Goal: Information Seeking & Learning: Learn about a topic

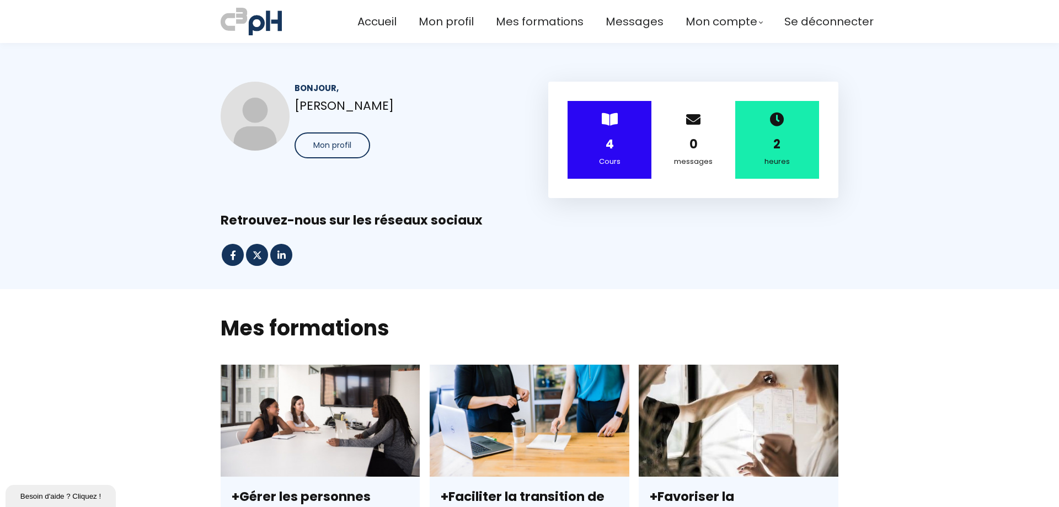
click at [597, 159] on div "Cours" at bounding box center [609, 162] width 56 height 12
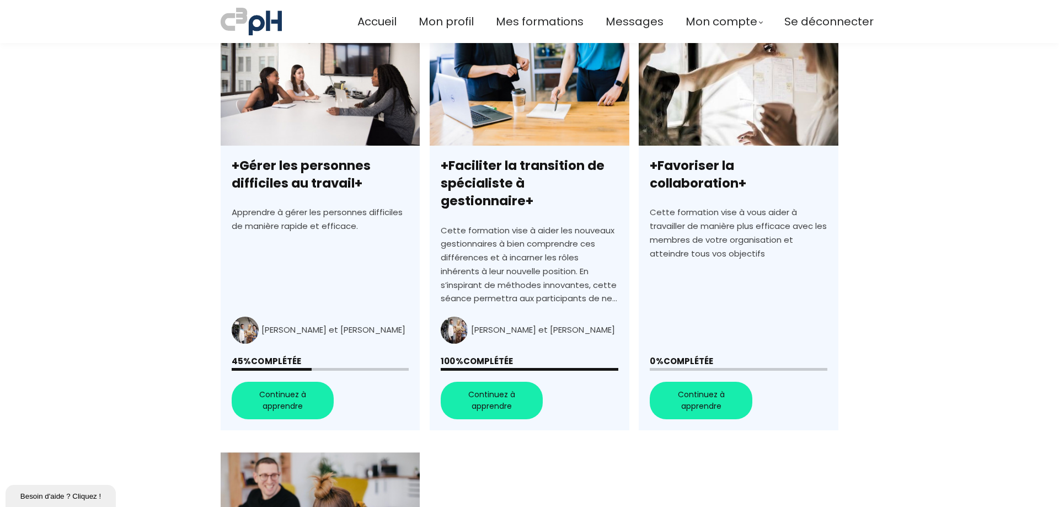
scroll to position [441, 0]
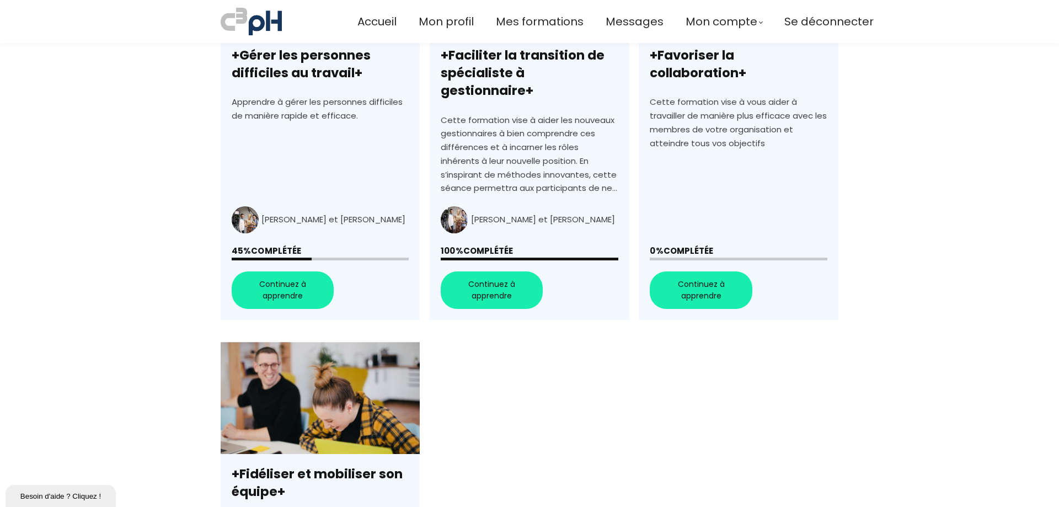
click at [306, 256] on link "+Gérer les personnes difficiles au travail+" at bounding box center [320, 121] width 199 height 397
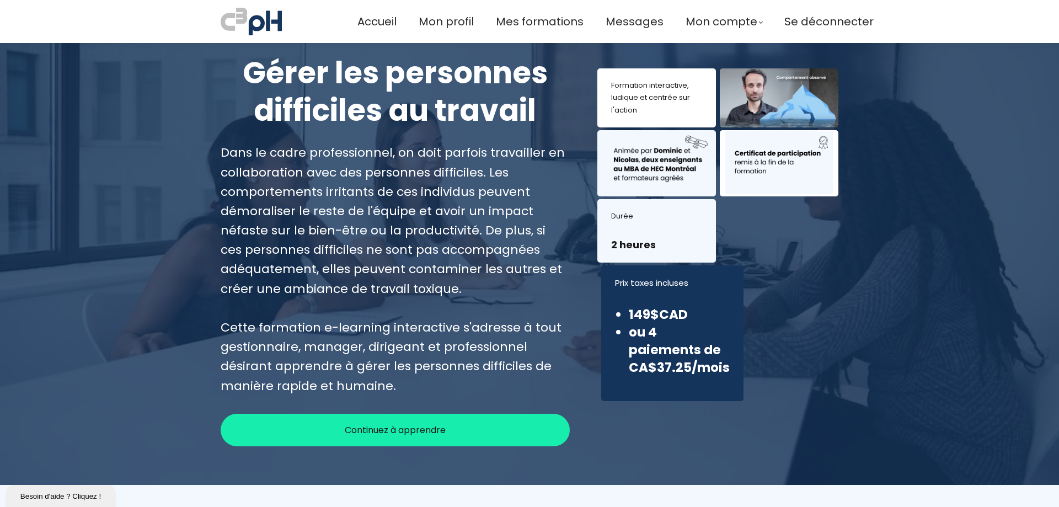
scroll to position [110, 0]
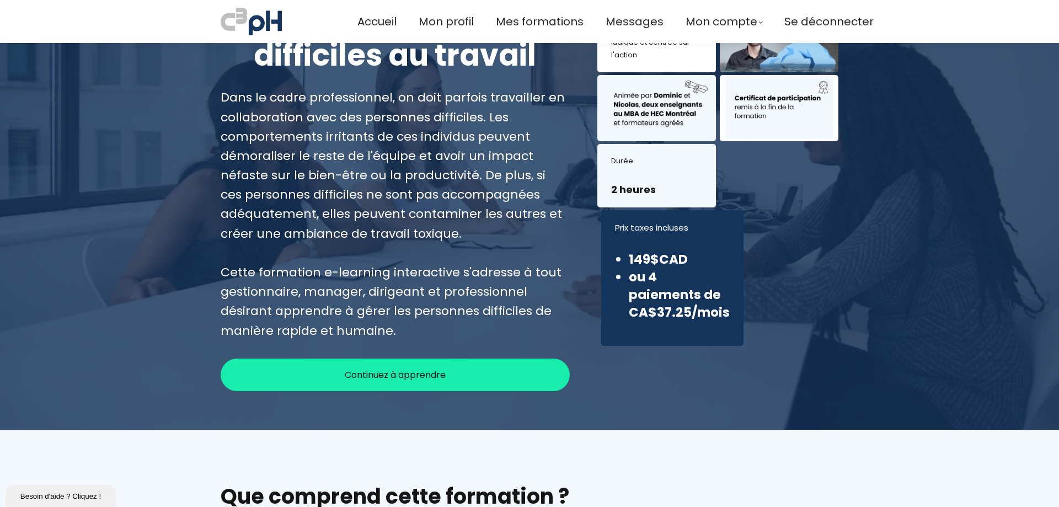
click at [407, 360] on div "Continuez à apprendre" at bounding box center [395, 375] width 349 height 33
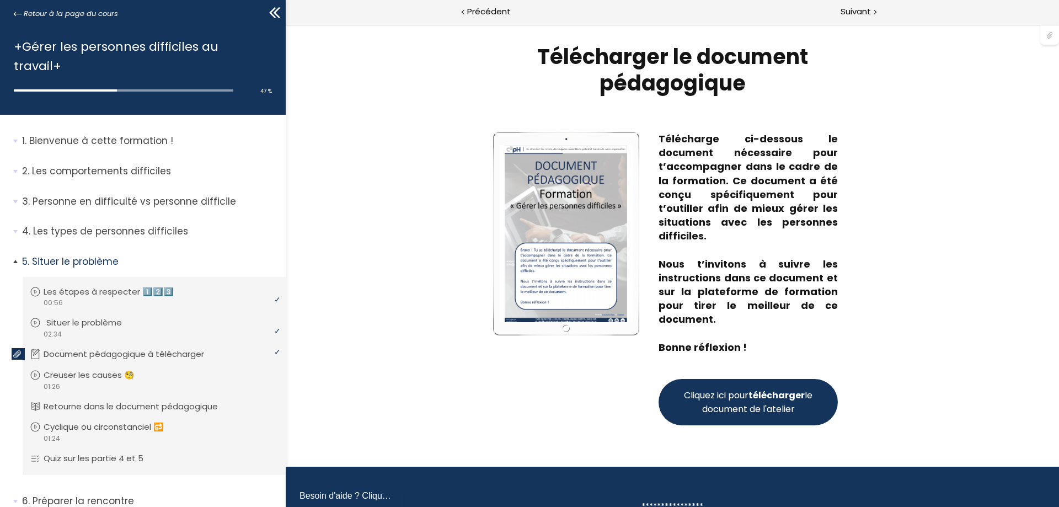
click at [92, 317] on p "Situer le problème" at bounding box center [92, 323] width 92 height 12
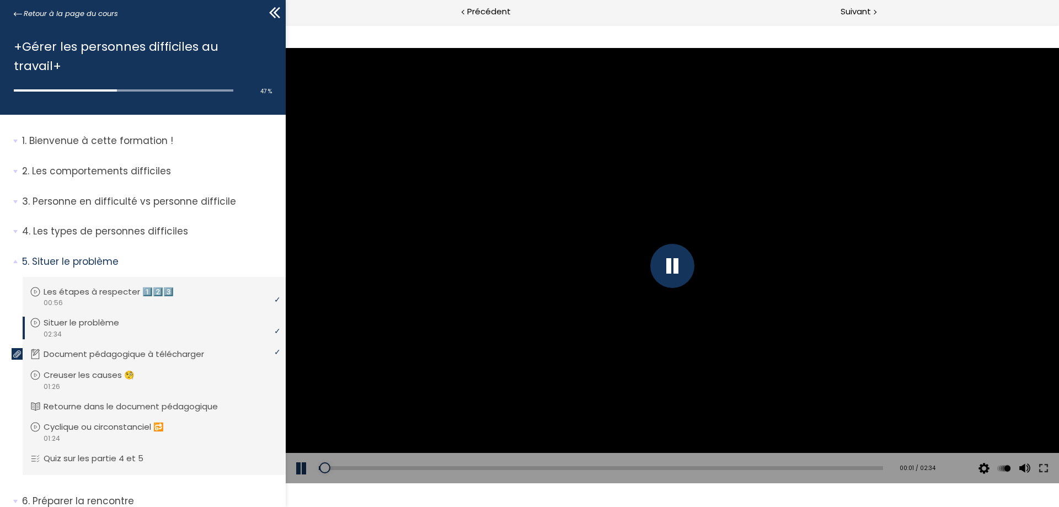
click at [673, 275] on div at bounding box center [672, 266] width 44 height 44
